Goal: Task Accomplishment & Management: Complete application form

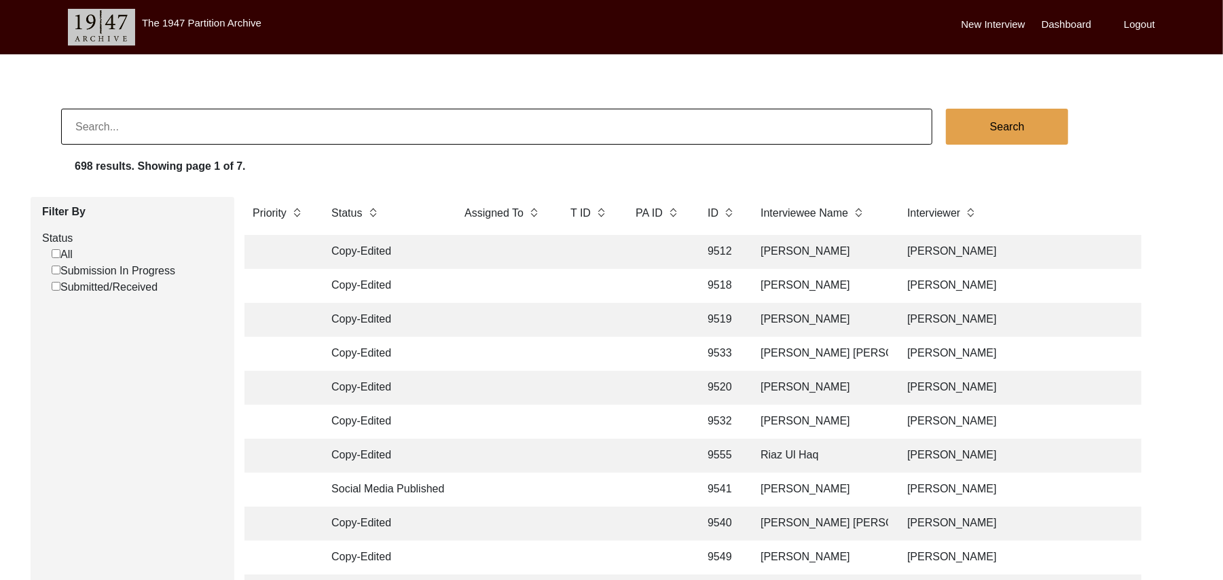
click at [55, 269] on input "Submission In Progress" at bounding box center [56, 270] width 9 height 9
checkbox input "false"
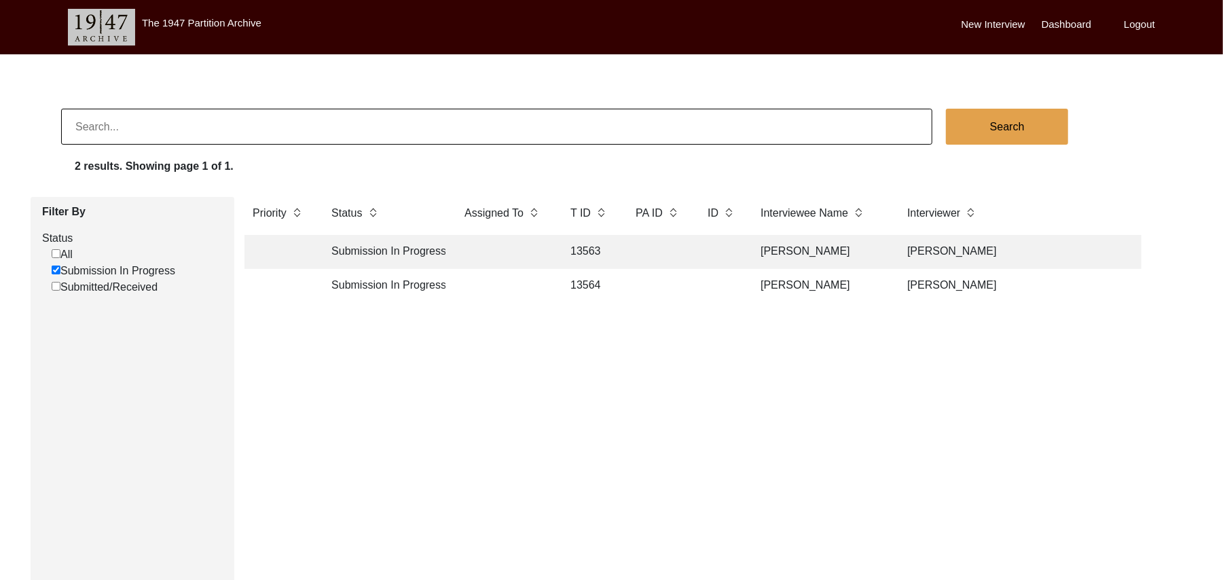
click at [579, 281] on td "13564" at bounding box center [589, 286] width 54 height 34
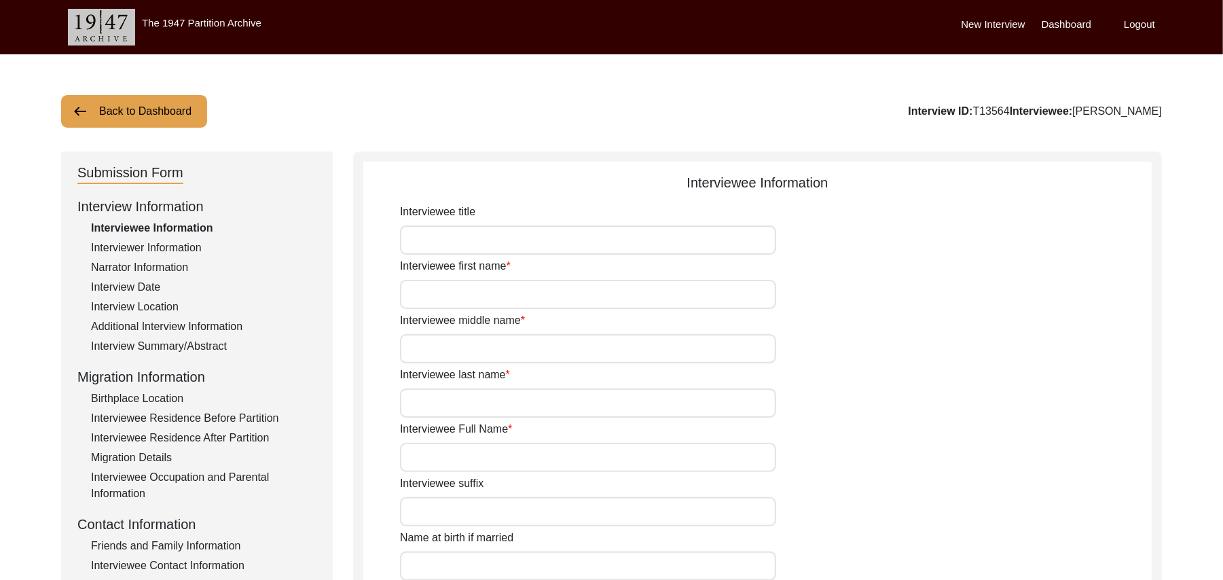
type input "Mr"
type input "[DEMOGRAPHIC_DATA]"
type input "Bashir"
type input "N/A"
type input "[PERSON_NAME]"
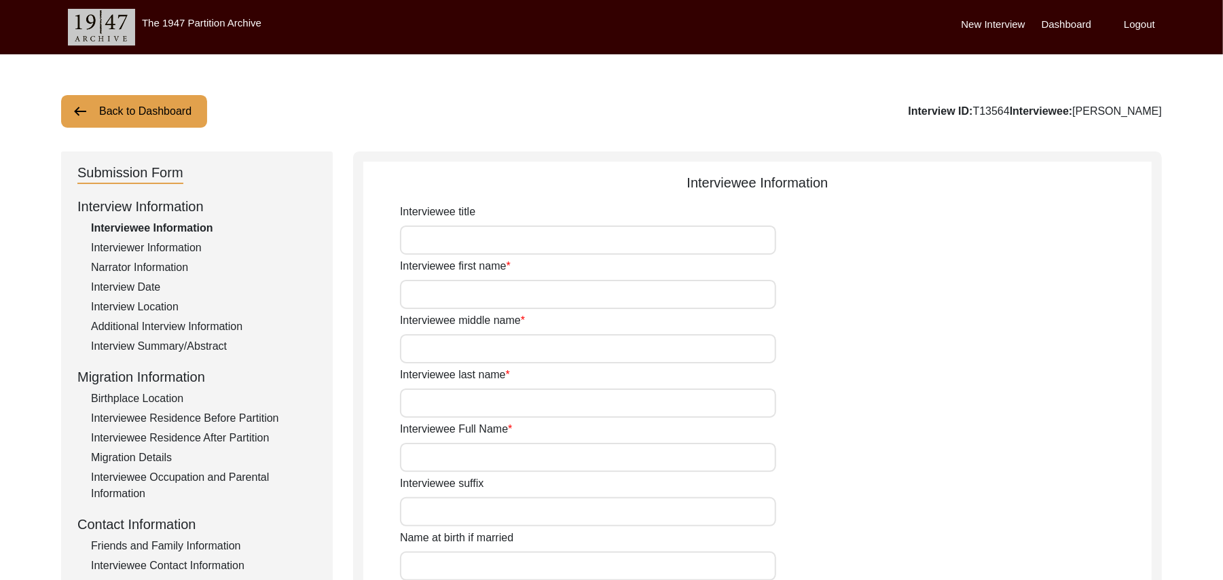
type input "N/A"
type input "[PERSON_NAME]"
type input "1934"
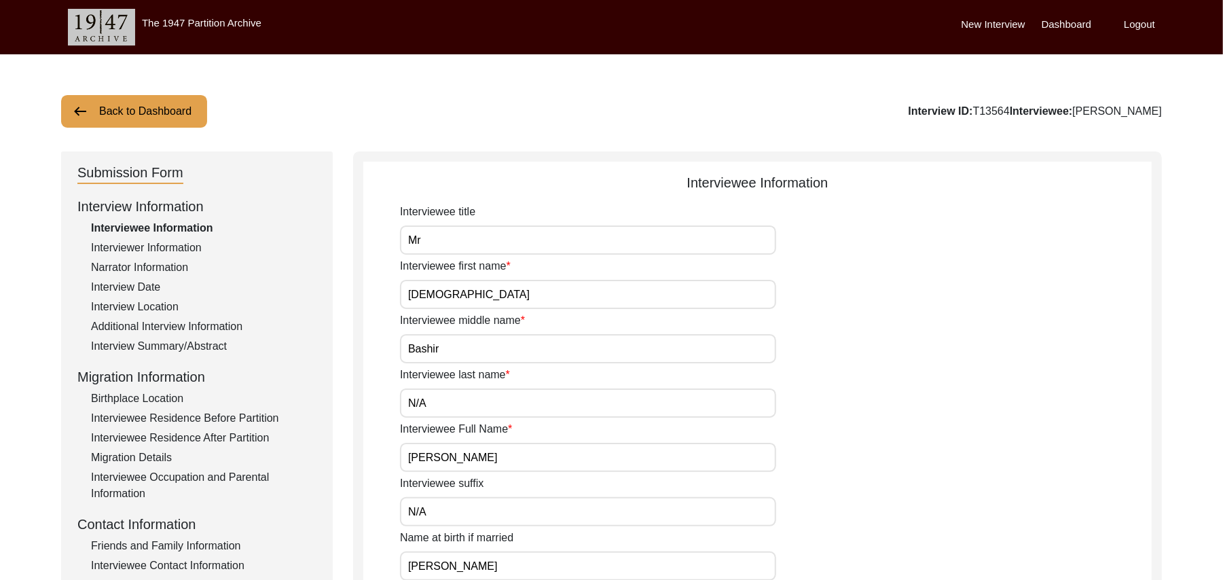
type input "91 Years"
type input "[DEMOGRAPHIC_DATA]"
type input "N/A"
type textarea "N/A"
type input "Punjabi"
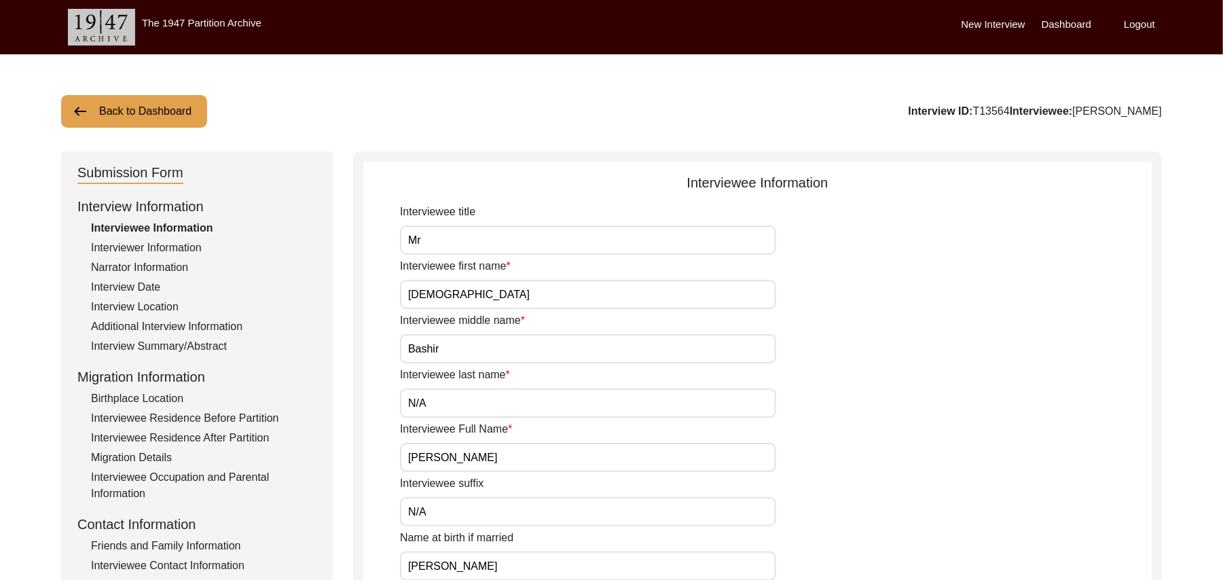
type input "Malwai"
type input "[DEMOGRAPHIC_DATA]"
type input "Araein"
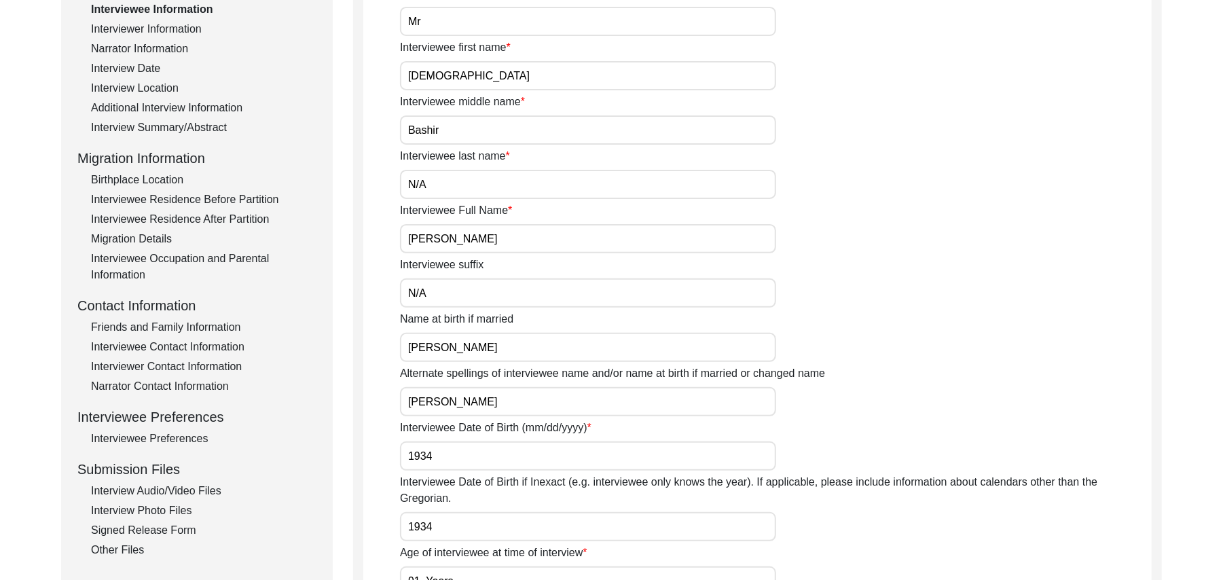
scroll to position [277, 0]
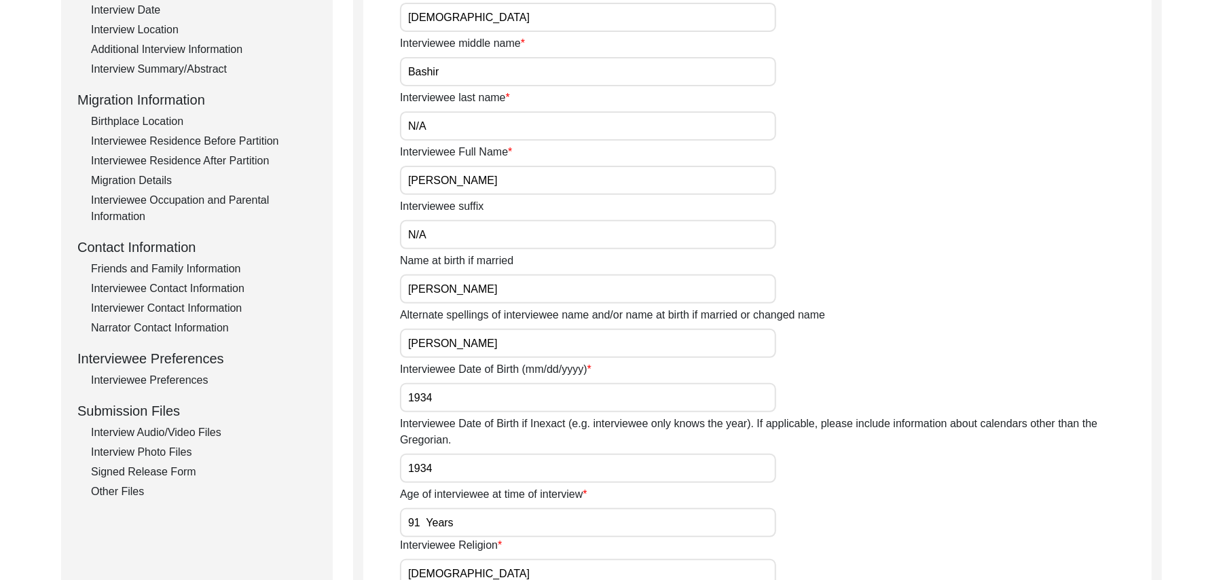
click at [181, 470] on div "Signed Release Form" at bounding box center [204, 472] width 226 height 16
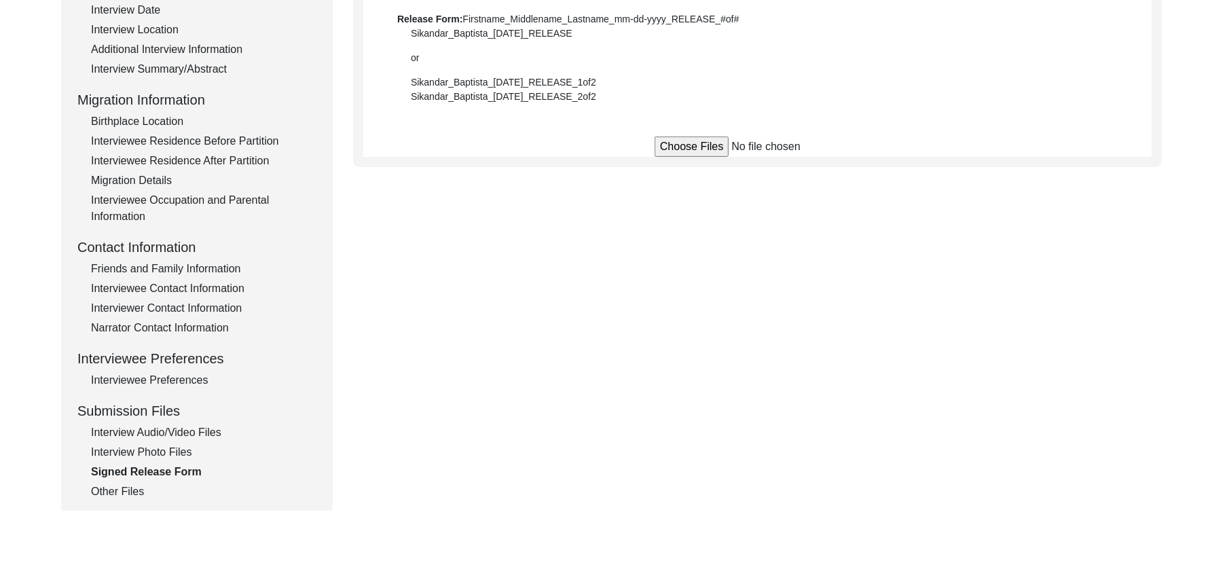
click at [666, 147] on input "file" at bounding box center [758, 147] width 206 height 20
type input "C:\fakepath\Muhammad_Bashir_[DATE]_RELEASE_1of2.jpg"
click at [694, 147] on input "file" at bounding box center [758, 147] width 206 height 20
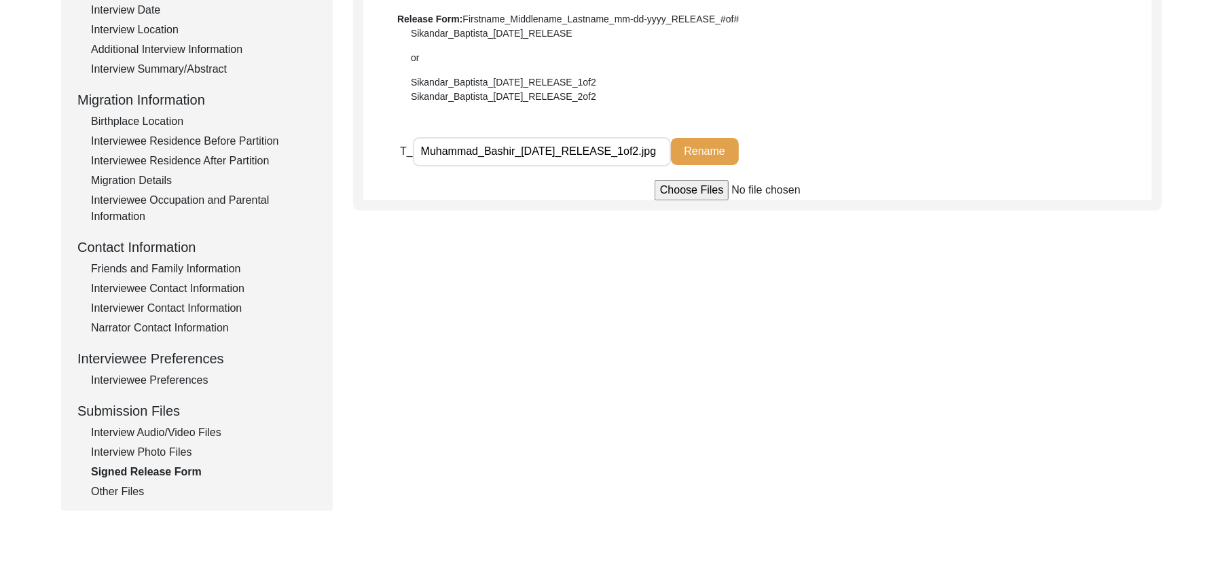
type input "C:\fakepath\Muhammad_Bashir_[DATE]_RELEASE_2of2.jpg"
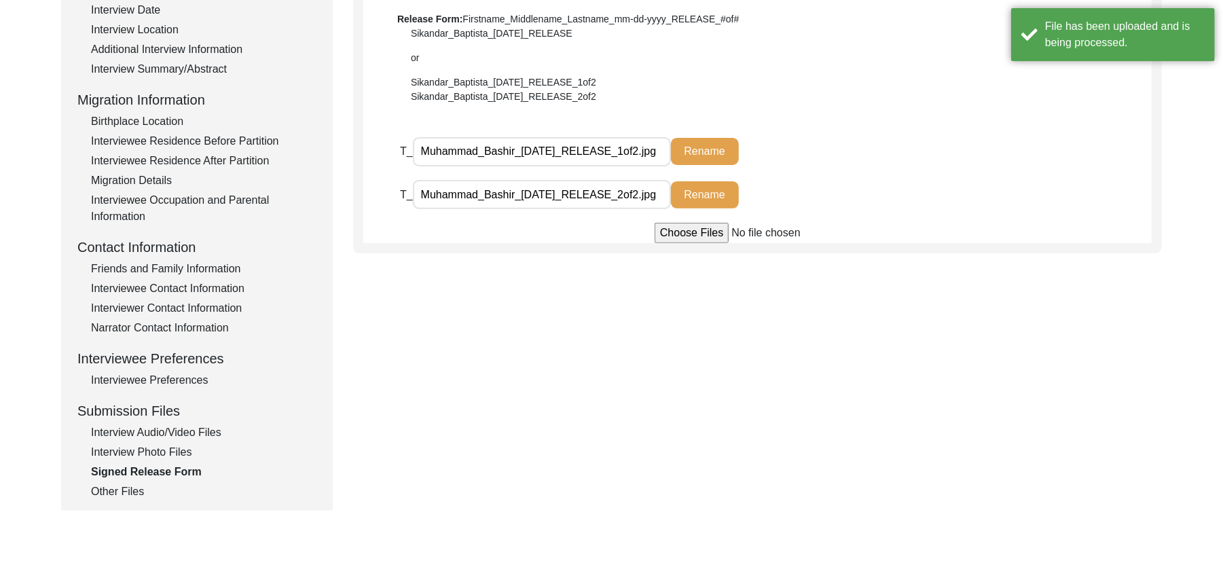
click at [125, 490] on div "Other Files" at bounding box center [204, 492] width 226 height 16
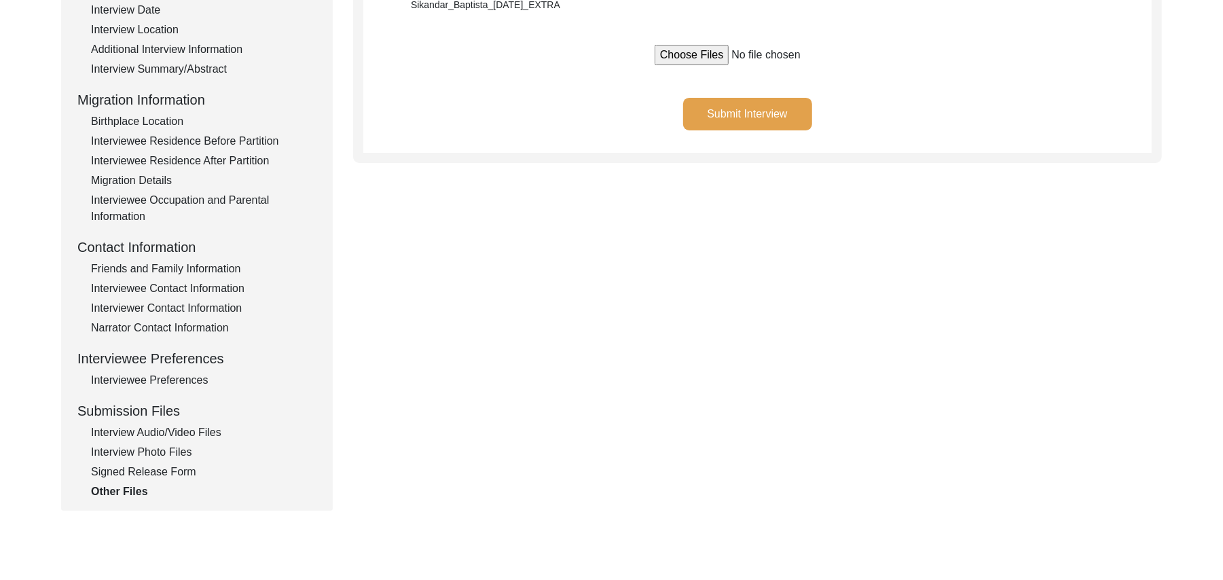
click at [719, 107] on button "Submit Interview" at bounding box center [747, 114] width 129 height 33
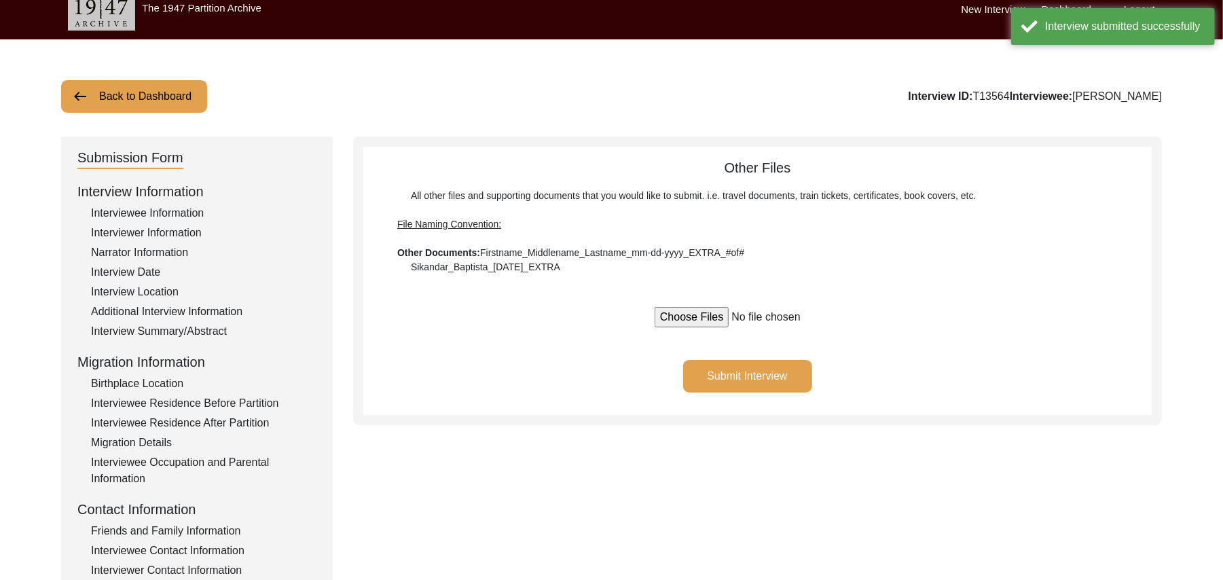
scroll to position [0, 0]
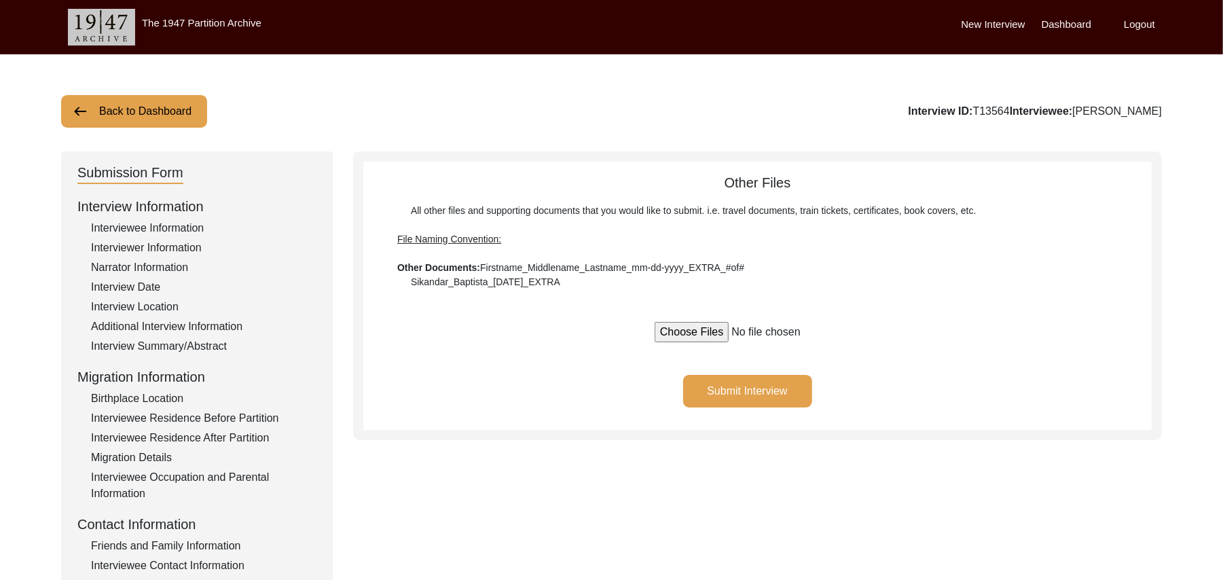
click at [151, 107] on button "Back to Dashboard" at bounding box center [134, 111] width 146 height 33
